Goal: Information Seeking & Learning: Learn about a topic

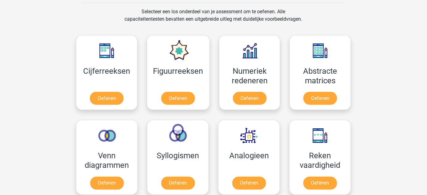
scroll to position [261, 0]
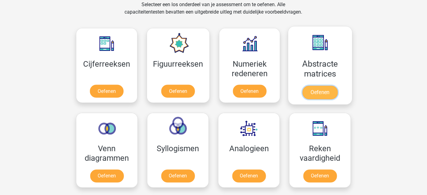
click at [320, 90] on link "Oefenen" at bounding box center [319, 93] width 35 height 14
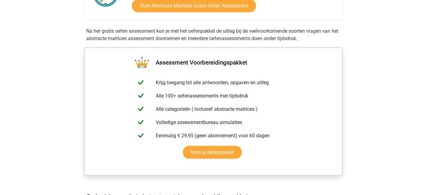
scroll to position [181, 0]
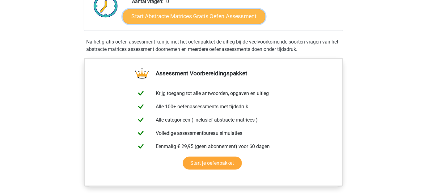
click at [229, 15] on link "Start Abstracte Matrices Gratis Oefen Assessment" at bounding box center [194, 16] width 143 height 15
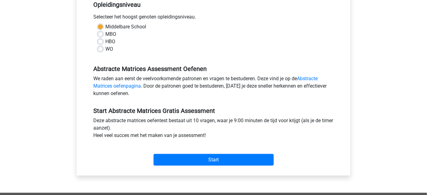
scroll to position [132, 0]
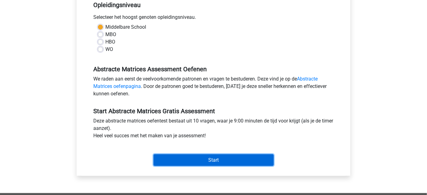
click at [235, 155] on input "Start" at bounding box center [213, 160] width 120 height 12
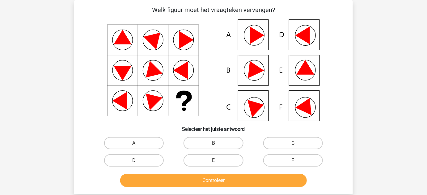
scroll to position [28, 0]
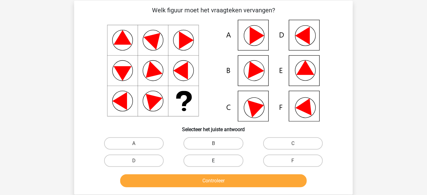
click at [224, 164] on label "E" at bounding box center [213, 161] width 60 height 12
click at [217, 164] on input "E" at bounding box center [215, 163] width 4 height 4
radio input "true"
click at [214, 140] on label "B" at bounding box center [213, 143] width 60 height 12
click at [214, 144] on input "B" at bounding box center [215, 146] width 4 height 4
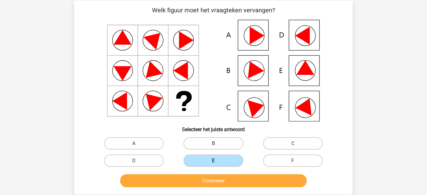
radio input "true"
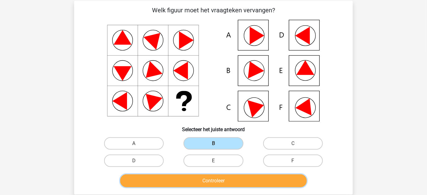
click at [229, 185] on button "Controleer" at bounding box center [213, 180] width 187 height 13
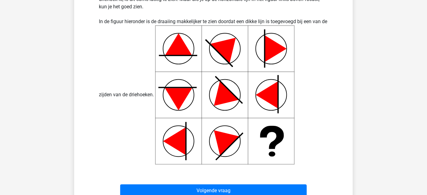
scroll to position [259, 0]
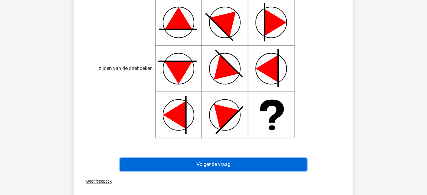
click at [279, 167] on button "Volgende vraag" at bounding box center [213, 164] width 187 height 13
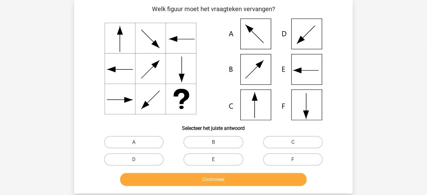
scroll to position [28, 0]
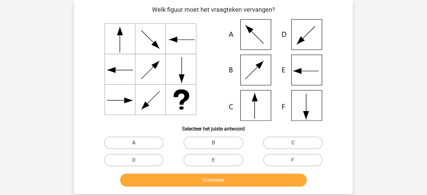
click at [141, 144] on label "A" at bounding box center [134, 143] width 60 height 12
click at [138, 144] on input "A" at bounding box center [136, 145] width 4 height 4
radio input "true"
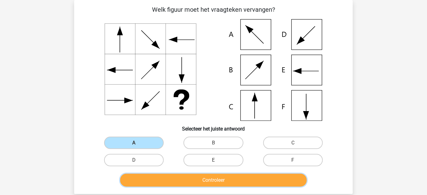
click at [186, 179] on button "Controleer" at bounding box center [213, 180] width 187 height 13
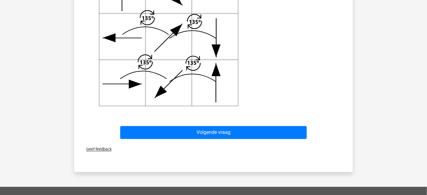
scroll to position [290, 0]
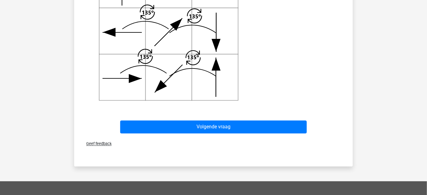
click at [298, 119] on div "Volgende vraag" at bounding box center [213, 126] width 259 height 20
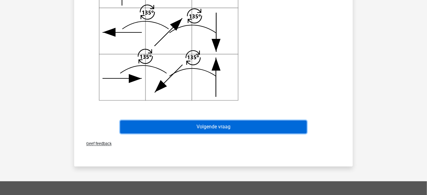
click at [293, 129] on button "Volgende vraag" at bounding box center [213, 127] width 187 height 13
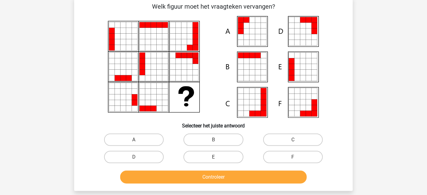
scroll to position [28, 0]
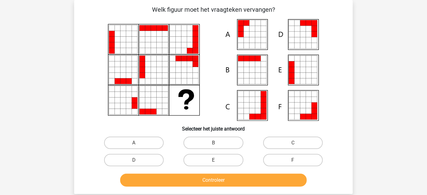
click at [140, 136] on div "A" at bounding box center [133, 142] width 79 height 17
click at [145, 141] on label "A" at bounding box center [134, 143] width 60 height 12
click at [138, 143] on input "A" at bounding box center [136, 145] width 4 height 4
radio input "true"
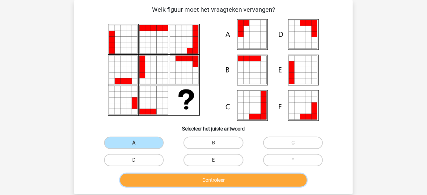
click at [205, 177] on button "Controleer" at bounding box center [213, 180] width 187 height 13
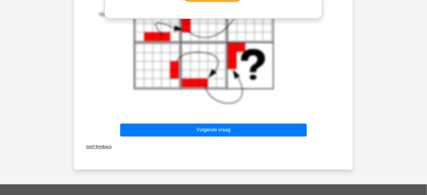
scroll to position [347, 0]
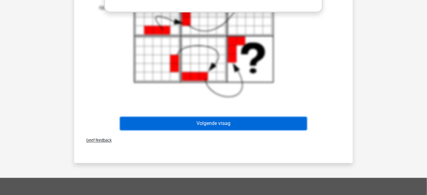
click at [222, 121] on button "Volgende vraag" at bounding box center [213, 123] width 187 height 13
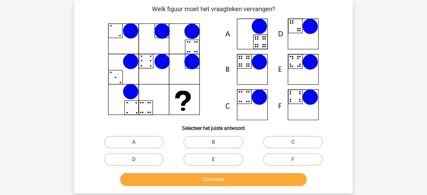
scroll to position [28, 0]
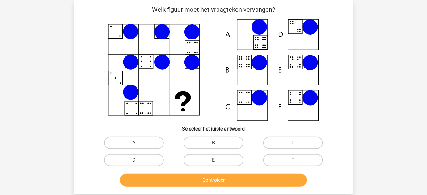
click at [210, 143] on label "B" at bounding box center [213, 143] width 60 height 12
click at [213, 143] on input "B" at bounding box center [215, 145] width 4 height 4
radio input "true"
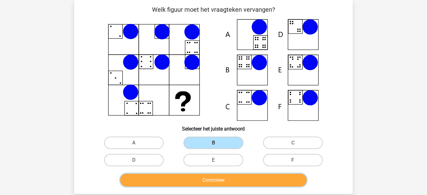
click at [239, 181] on button "Controleer" at bounding box center [213, 180] width 187 height 13
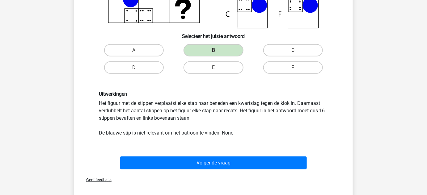
scroll to position [122, 0]
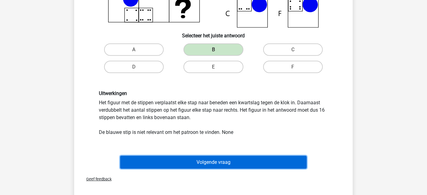
click at [245, 161] on button "Volgende vraag" at bounding box center [213, 162] width 187 height 13
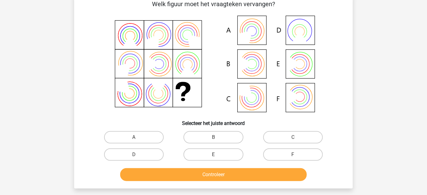
scroll to position [28, 0]
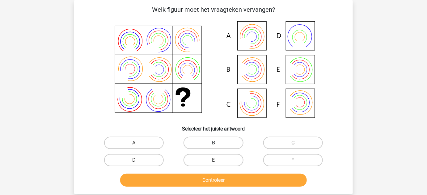
click at [207, 137] on label "B" at bounding box center [213, 143] width 60 height 12
click at [213, 143] on input "B" at bounding box center [215, 145] width 4 height 4
radio input "true"
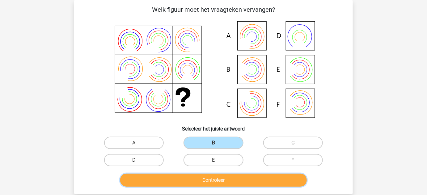
click at [230, 178] on button "Controleer" at bounding box center [213, 180] width 187 height 13
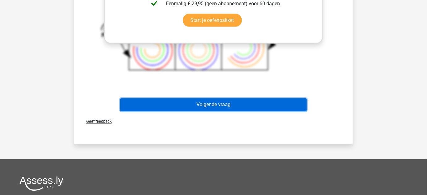
click at [261, 101] on button "Volgende vraag" at bounding box center [213, 104] width 187 height 13
